Goal: Use online tool/utility: Utilize a website feature to perform a specific function

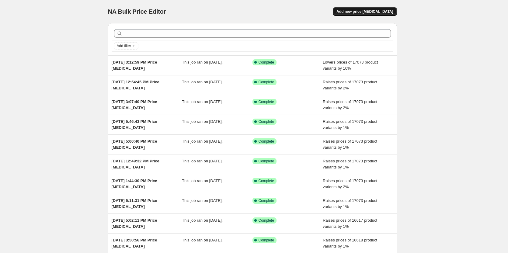
click at [378, 11] on span "Add new price [MEDICAL_DATA]" at bounding box center [364, 11] width 57 height 5
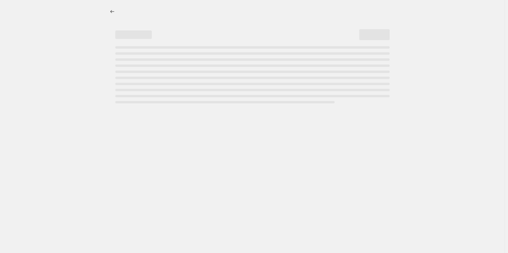
select select "percentage"
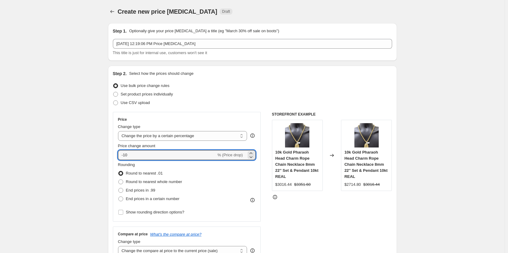
drag, startPoint x: 131, startPoint y: 153, endPoint x: 108, endPoint y: 150, distance: 23.0
type input "1"
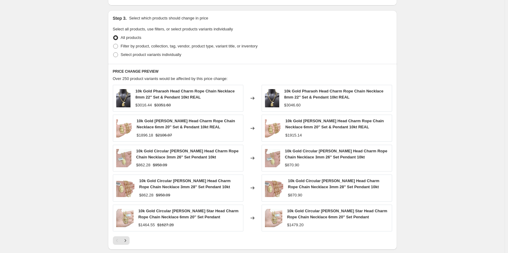
scroll to position [365, 0]
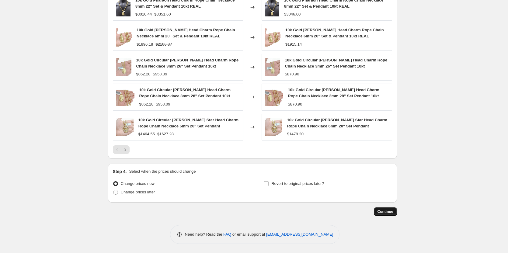
click at [386, 212] on span "Continue" at bounding box center [385, 211] width 16 height 5
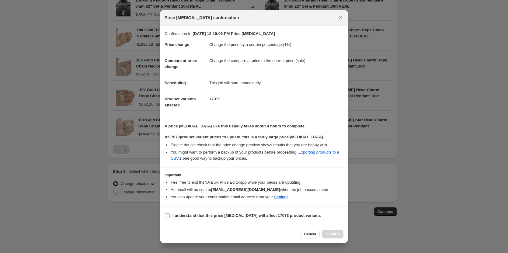
click at [168, 214] on input "I understand that this price [MEDICAL_DATA] will affect 17073 product variants" at bounding box center [167, 215] width 5 height 5
checkbox input "true"
click at [336, 236] on span "Confirm" at bounding box center [333, 234] width 14 height 5
